Goal: Book appointment/travel/reservation

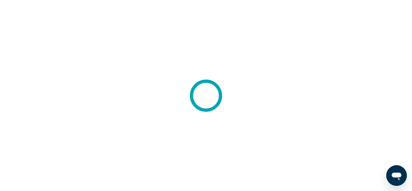
click at [394, 180] on icon "Открытое окно обмена сообщениями" at bounding box center [397, 176] width 12 height 12
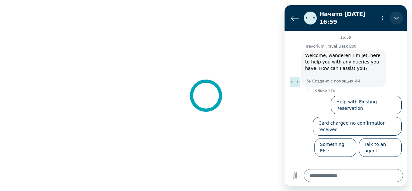
click at [400, 16] on button "Закрыть" at bounding box center [396, 18] width 13 height 13
type textarea "*"
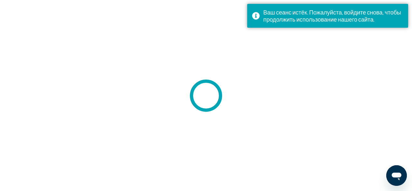
click at [394, 173] on icon "Открытое окно обмена сообщениями" at bounding box center [397, 177] width 10 height 8
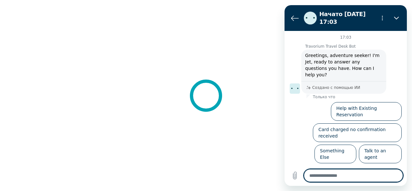
click at [337, 178] on textarea at bounding box center [353, 175] width 99 height 13
click at [381, 18] on icon "Меню параметров" at bounding box center [382, 17] width 5 height 5
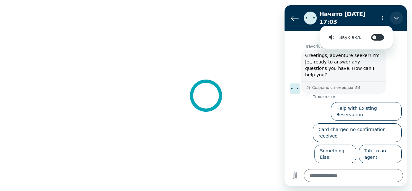
click at [398, 13] on button "Закрыть" at bounding box center [396, 18] width 13 height 13
type textarea "*"
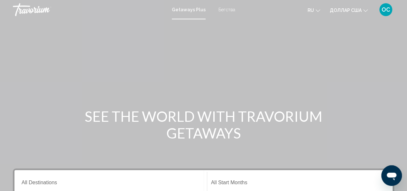
click at [396, 168] on div "Открытое окно обмена сообщениями" at bounding box center [391, 175] width 19 height 19
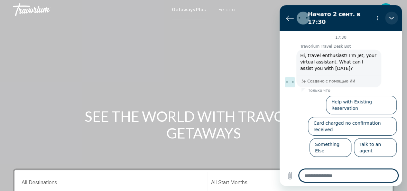
click at [396, 16] on button "Закрыть" at bounding box center [391, 18] width 13 height 13
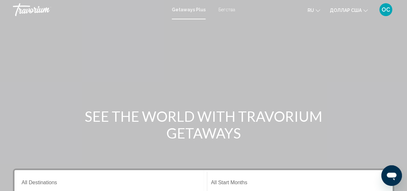
click at [366, 11] on icon "Изменить валюту" at bounding box center [366, 10] width 5 height 5
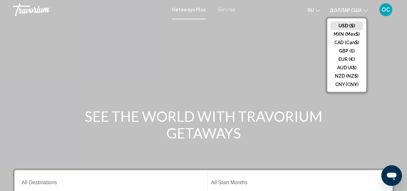
click at [320, 11] on icon "Изменить язык" at bounding box center [318, 10] width 5 height 5
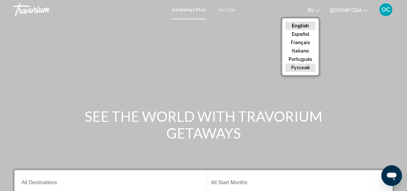
click at [304, 69] on button "русский" at bounding box center [301, 67] width 30 height 8
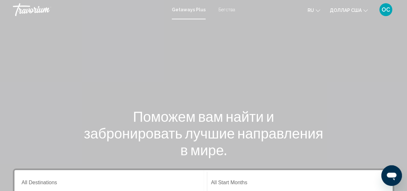
click at [395, 173] on icon "Открыть окно обмена сообщениями" at bounding box center [392, 177] width 10 height 8
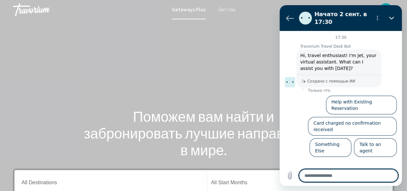
click at [367, 177] on textarea at bounding box center [348, 175] width 99 height 13
click at [392, 18] on icon "Закрыть" at bounding box center [391, 17] width 5 height 5
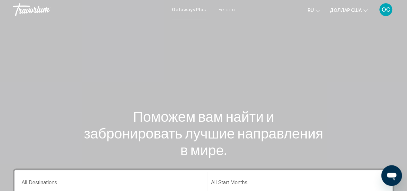
click at [385, 174] on div "Открыть окно обмена сообщениями" at bounding box center [391, 175] width 19 height 19
type textarea "*"
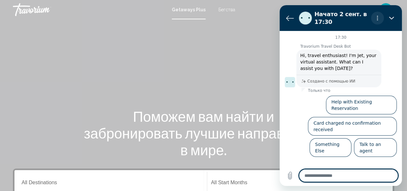
click at [378, 18] on icon "Меню параметров" at bounding box center [377, 17] width 5 height 5
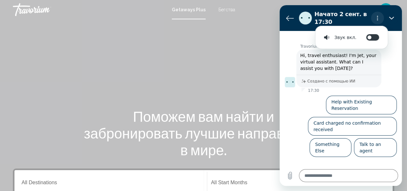
click at [378, 19] on circle "Меню параметров" at bounding box center [377, 19] width 1 height 1
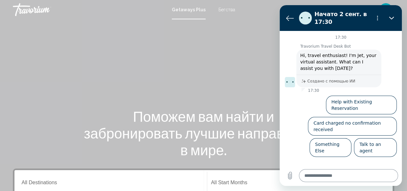
click at [314, 175] on textarea at bounding box center [348, 175] width 99 height 13
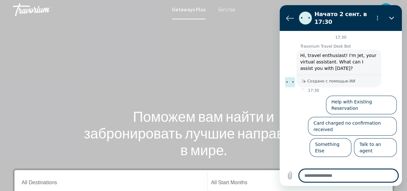
type textarea "*"
type textarea "**"
type textarea "*"
type textarea "***"
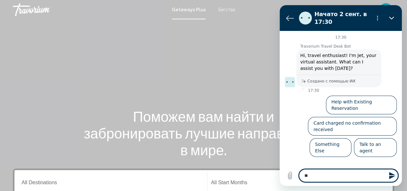
type textarea "*"
type textarea "****"
type textarea "*"
type textarea "*****"
type textarea "*"
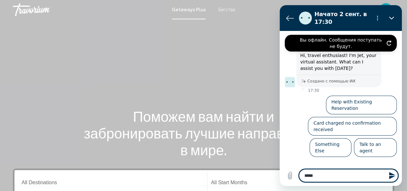
type textarea "******"
type textarea "*"
type textarea "*******"
type textarea "*"
type textarea "********"
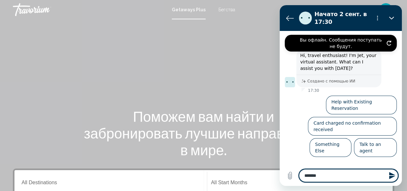
type textarea "*"
type textarea "*********"
type textarea "*"
type textarea "**********"
type textarea "*"
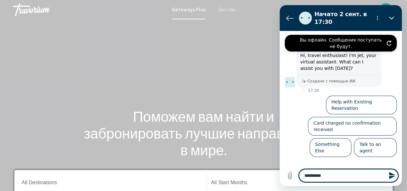
type textarea "**********"
type textarea "*"
type textarea "**********"
type textarea "*"
type textarea "**********"
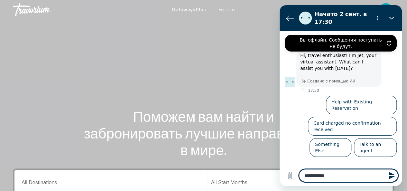
type textarea "*"
type textarea "**********"
type textarea "*"
type textarea "**********"
type textarea "*"
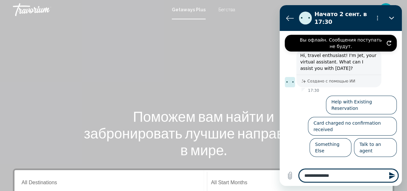
type textarea "**********"
type textarea "*"
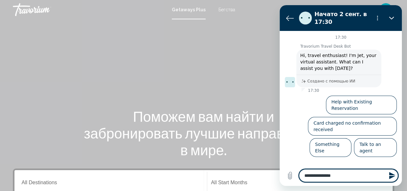
type textarea "**********"
type textarea "*"
type textarea "**********"
type textarea "*"
type textarea "**********"
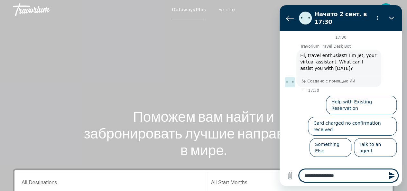
type textarea "*"
type textarea "**********"
type textarea "*"
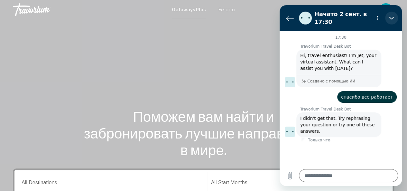
click at [389, 18] on button "Закрыть" at bounding box center [391, 18] width 13 height 13
type textarea "*"
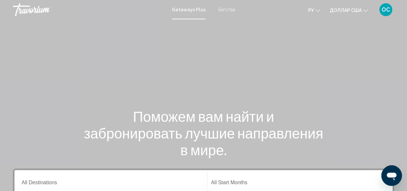
click at [189, 11] on font "Getaways Plus" at bounding box center [189, 9] width 34 height 5
click at [219, 12] on font "Бегства" at bounding box center [227, 9] width 17 height 5
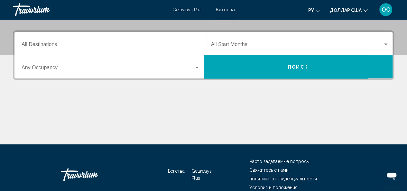
scroll to position [129, 0]
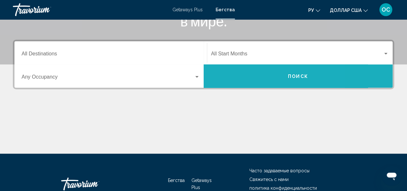
click at [246, 76] on button "Поиск" at bounding box center [298, 75] width 189 height 23
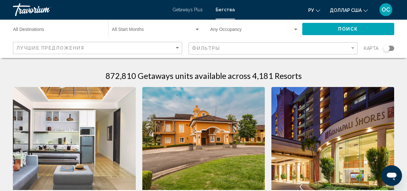
click at [296, 30] on div "Search widget" at bounding box center [295, 30] width 3 height 2
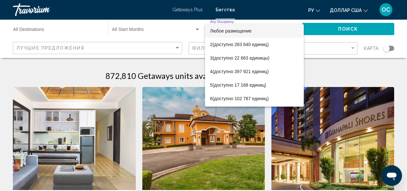
click at [318, 73] on div at bounding box center [203, 95] width 407 height 191
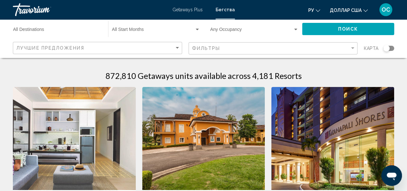
click at [392, 50] on div "Search widget" at bounding box center [389, 48] width 11 height 5
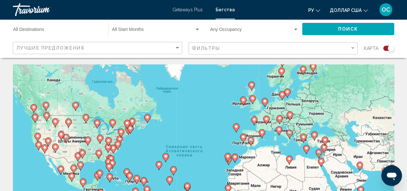
click at [384, 49] on div "Search widget" at bounding box center [389, 48] width 11 height 5
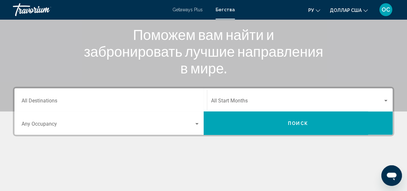
scroll to position [97, 0]
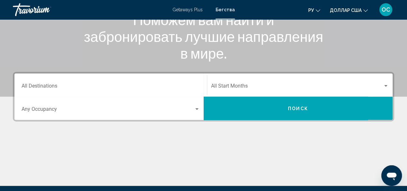
click at [69, 84] on div "Destination All Destinations" at bounding box center [111, 85] width 178 height 20
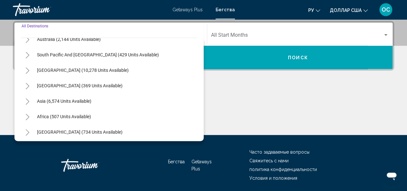
scroll to position [104, 0]
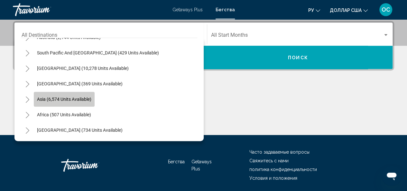
click at [74, 98] on span "Asia (6,574 units available)" at bounding box center [64, 99] width 54 height 5
type input "**********"
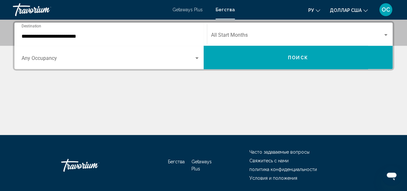
click at [88, 64] on div "Occupancy Any Occupancy" at bounding box center [111, 57] width 178 height 20
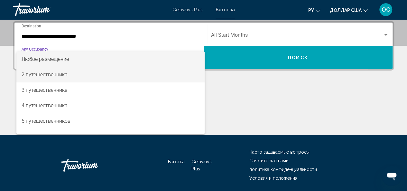
click at [79, 73] on span "2 путешественника" at bounding box center [111, 74] width 178 height 15
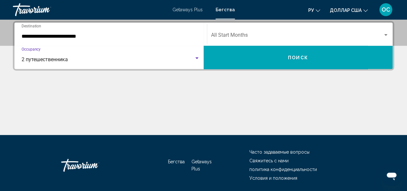
click at [385, 33] on div "Search widget" at bounding box center [386, 35] width 6 height 5
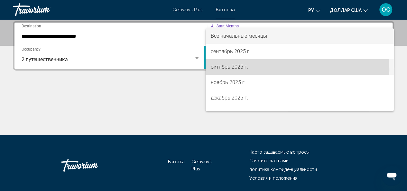
click at [243, 70] on font "октябрь 2025 г." at bounding box center [229, 67] width 37 height 6
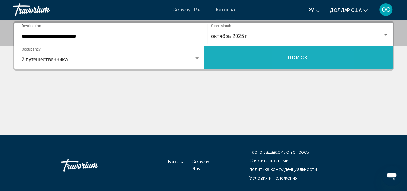
click at [292, 63] on button "Поиск" at bounding box center [298, 57] width 189 height 23
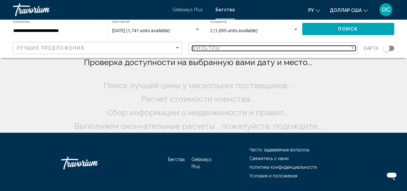
click at [352, 47] on div "Filter" at bounding box center [352, 48] width 3 height 2
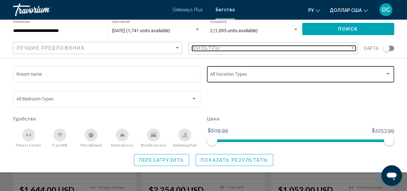
scroll to position [32, 0]
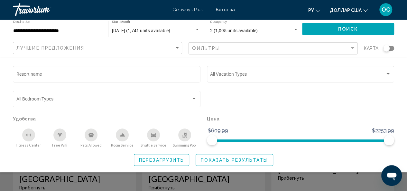
click at [232, 159] on span "Показать результаты" at bounding box center [234, 159] width 67 height 5
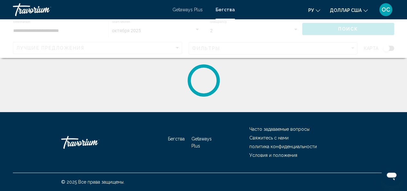
scroll to position [0, 0]
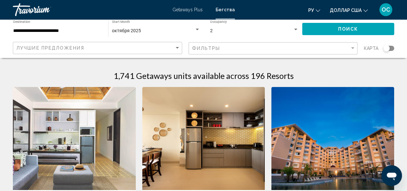
click at [151, 30] on div "октября 2025" at bounding box center [153, 30] width 82 height 5
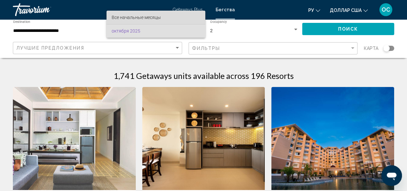
click at [152, 20] on font "Все начальные месяцы" at bounding box center [136, 17] width 49 height 5
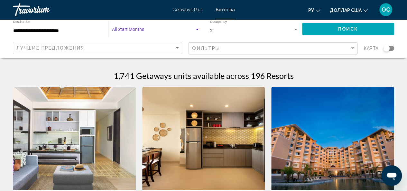
click at [157, 31] on span "Search widget" at bounding box center [153, 30] width 82 height 5
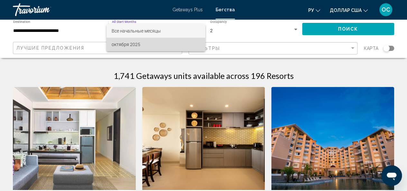
click at [155, 42] on span "октября 2025" at bounding box center [156, 45] width 89 height 14
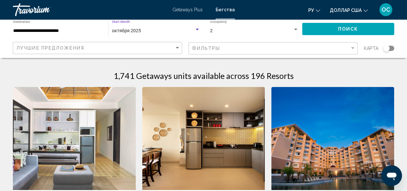
click at [95, 25] on div "**********" at bounding box center [57, 29] width 89 height 18
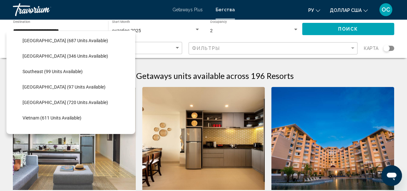
scroll to position [285, 0]
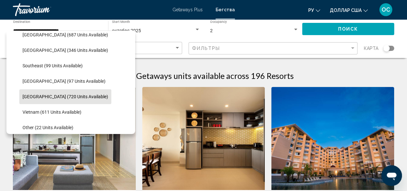
click at [81, 96] on span "Thailand (720 units available)" at bounding box center [66, 96] width 86 height 5
type input "**********"
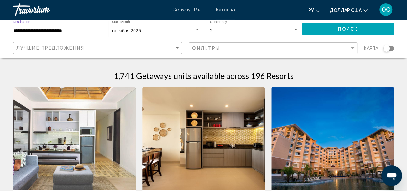
click at [145, 29] on div "октября 2025" at bounding box center [153, 30] width 82 height 5
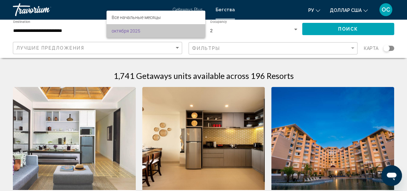
click at [145, 29] on span "октября 2025" at bounding box center [156, 31] width 89 height 14
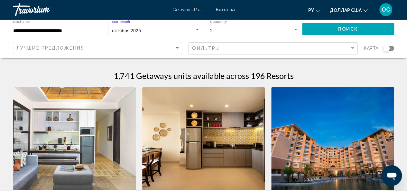
click at [145, 29] on div "октября 2025" at bounding box center [153, 30] width 82 height 5
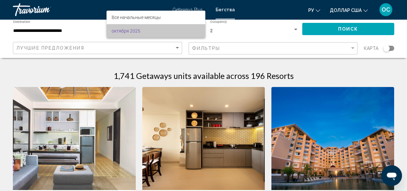
click at [169, 35] on span "октября 2025" at bounding box center [156, 31] width 89 height 14
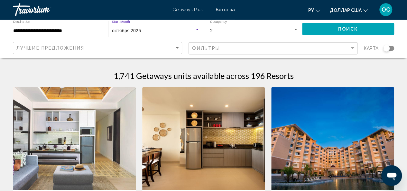
click at [196, 30] on div "Search widget" at bounding box center [197, 30] width 3 height 2
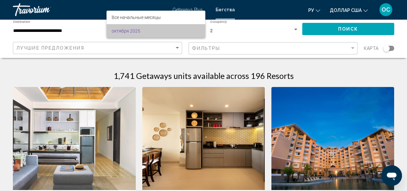
click at [196, 30] on span "октября 2025" at bounding box center [156, 31] width 89 height 14
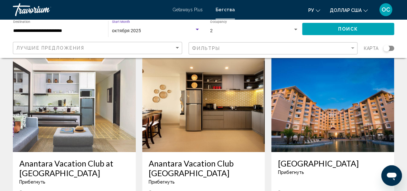
scroll to position [0, 0]
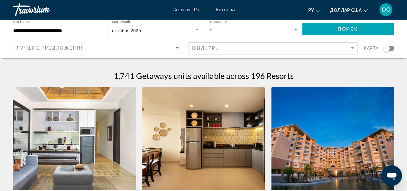
click at [318, 10] on icon "Изменить язык" at bounding box center [318, 10] width 5 height 5
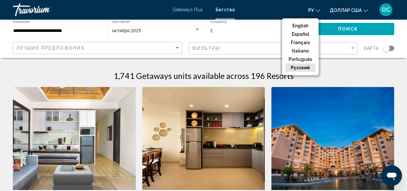
click at [320, 11] on icon "Изменить язык" at bounding box center [318, 10] width 5 height 5
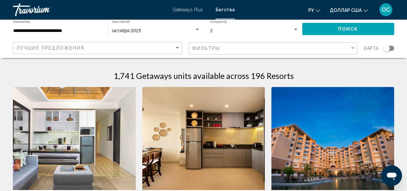
click at [367, 11] on icon "Изменить валюту" at bounding box center [366, 10] width 5 height 5
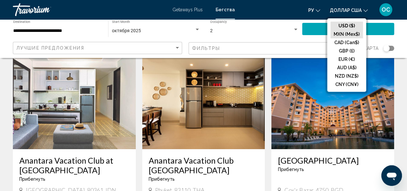
scroll to position [129, 0]
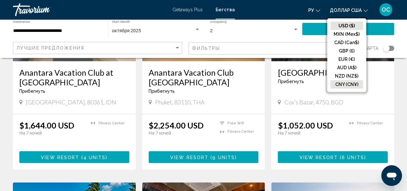
click at [352, 84] on button "CNY (CN¥)" at bounding box center [347, 84] width 33 height 8
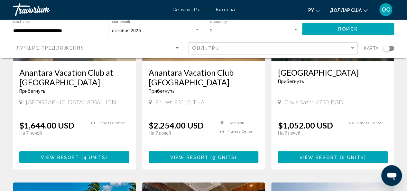
click at [382, 9] on font "ОС" at bounding box center [386, 9] width 9 height 7
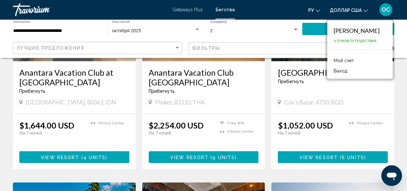
click at [292, 31] on div "2" at bounding box center [251, 30] width 83 height 5
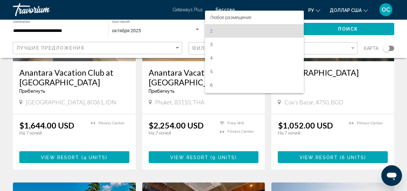
click at [314, 20] on div at bounding box center [203, 95] width 407 height 191
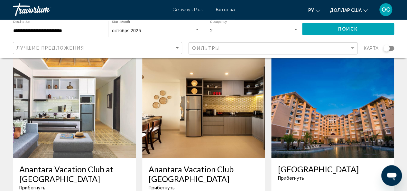
scroll to position [0, 0]
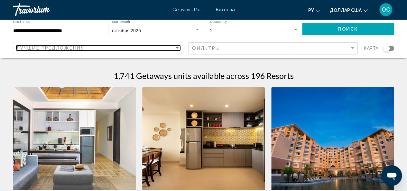
click at [179, 49] on div "Sort by" at bounding box center [177, 48] width 3 height 2
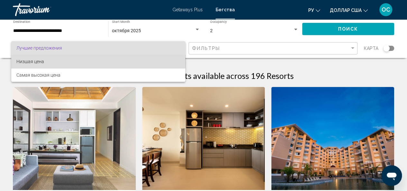
click at [54, 61] on span "Низшая цена" at bounding box center [98, 62] width 164 height 14
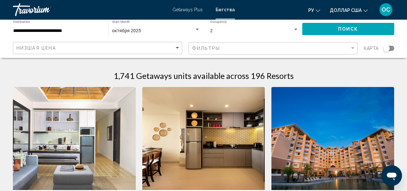
click at [340, 28] on span "Поиск" at bounding box center [348, 29] width 20 height 5
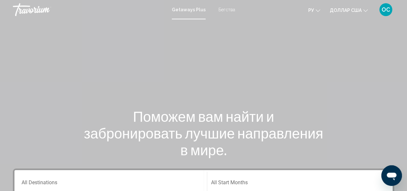
click at [202, 10] on font "Getaways Plus" at bounding box center [189, 9] width 34 height 5
click at [219, 11] on font "Бегства" at bounding box center [227, 9] width 17 height 5
drag, startPoint x: 396, startPoint y: 0, endPoint x: 157, endPoint y: 62, distance: 246.1
click at [157, 62] on div "Основное содержание" at bounding box center [203, 96] width 407 height 193
click at [47, 35] on div "Основное содержание" at bounding box center [203, 96] width 407 height 193
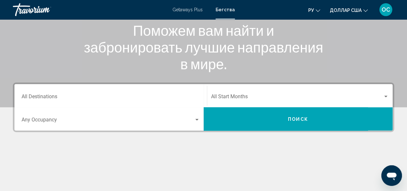
scroll to position [97, 0]
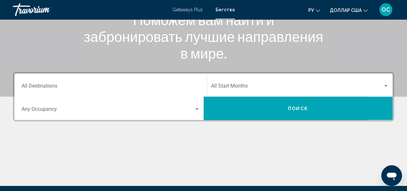
click at [103, 83] on div "Destination All Destinations" at bounding box center [111, 85] width 178 height 20
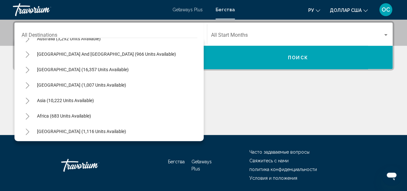
scroll to position [104, 0]
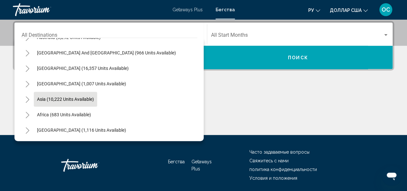
click at [83, 101] on span "Asia (10,222 units available)" at bounding box center [65, 99] width 57 height 5
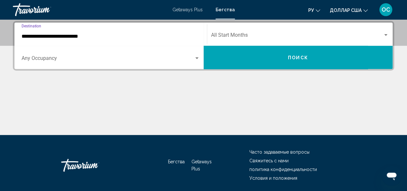
click at [143, 36] on input "**********" at bounding box center [111, 36] width 178 height 6
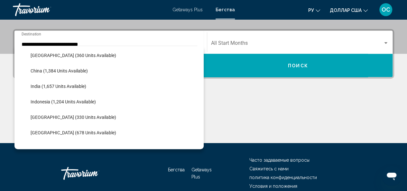
scroll to position [191, 0]
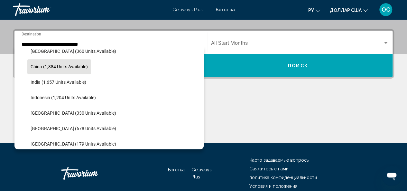
click at [82, 68] on span "China (1,384 units available)" at bounding box center [59, 66] width 57 height 5
type input "**********"
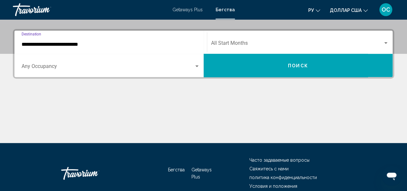
scroll to position [148, 0]
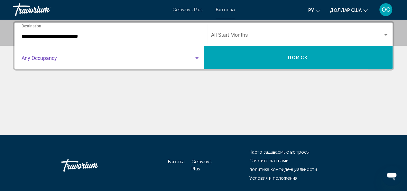
click at [196, 58] on div "Search widget" at bounding box center [196, 58] width 3 height 2
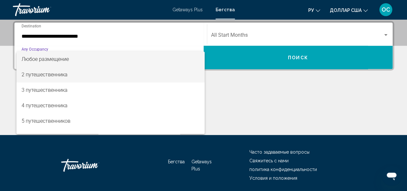
click at [86, 76] on span "2 путешественника" at bounding box center [111, 74] width 178 height 15
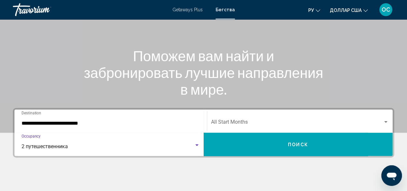
scroll to position [51, 0]
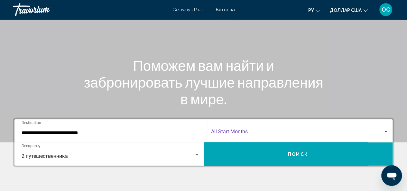
click at [386, 130] on div "Search widget" at bounding box center [386, 131] width 6 height 5
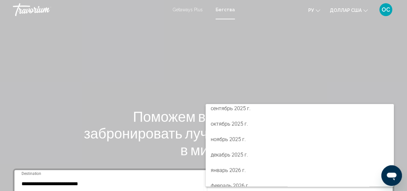
scroll to position [0, 0]
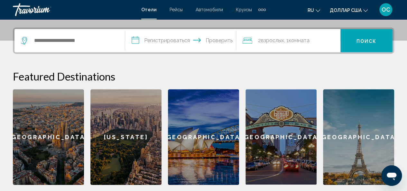
scroll to position [161, 0]
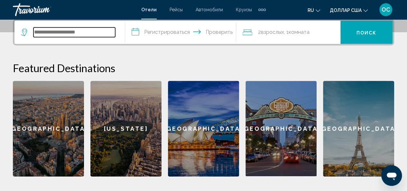
click at [95, 31] on input "Виджет поиска" at bounding box center [74, 32] width 82 height 10
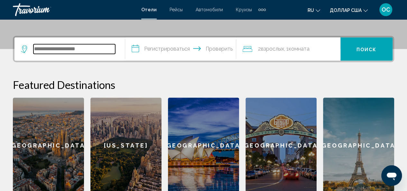
scroll to position [112, 0]
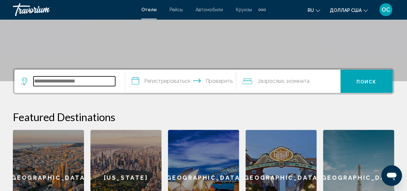
click at [91, 80] on input "Виджет поиска" at bounding box center [74, 81] width 82 height 10
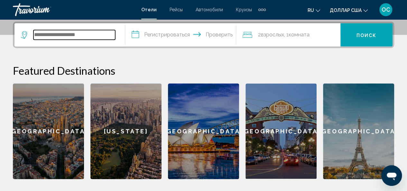
scroll to position [159, 0]
